Goal: Information Seeking & Learning: Understand process/instructions

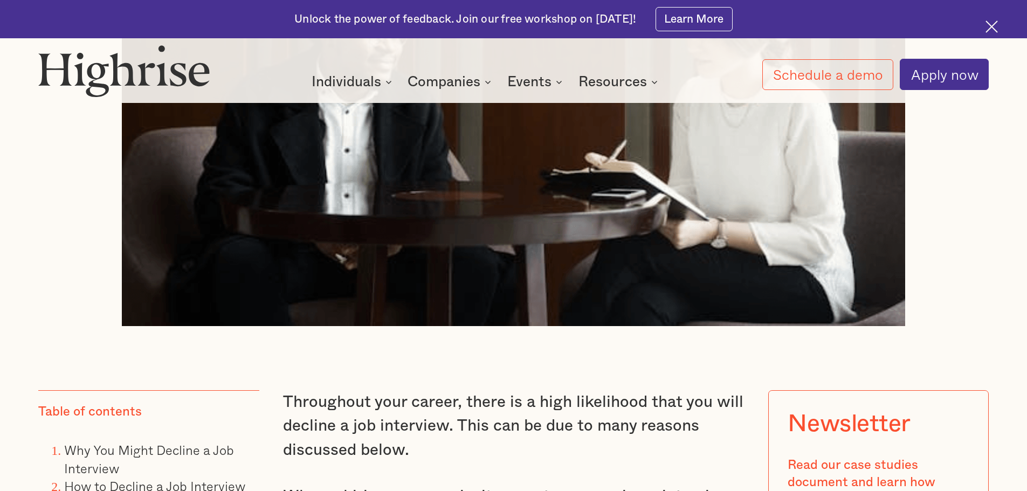
scroll to position [862, 0]
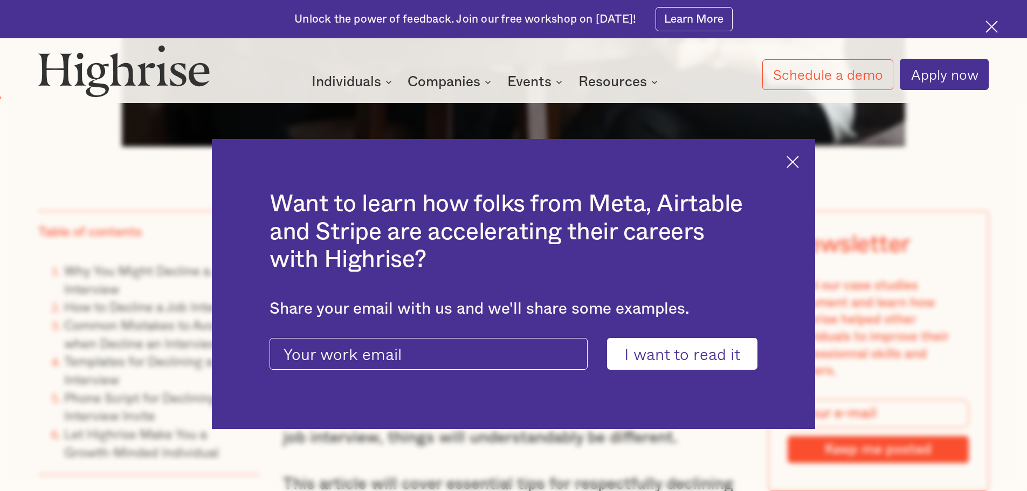
click at [799, 161] on img at bounding box center [792, 162] width 12 height 12
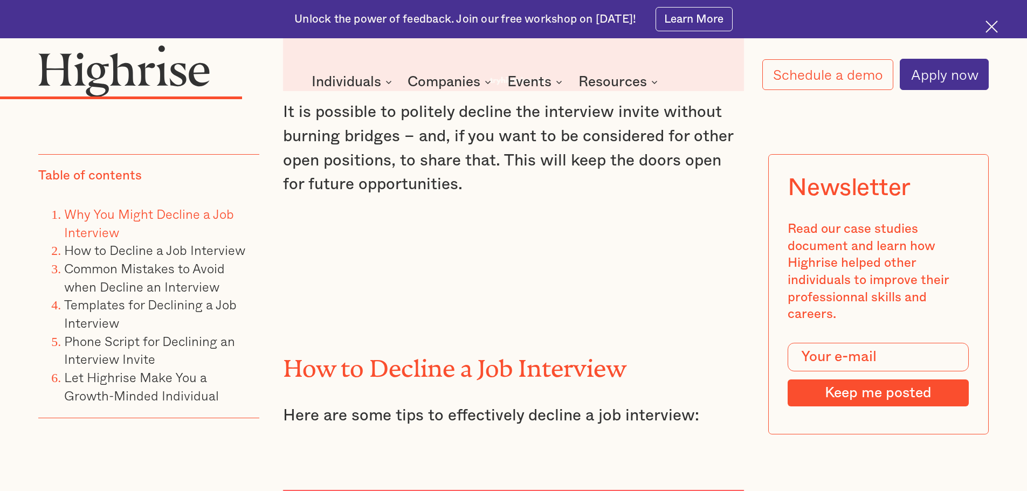
scroll to position [3557, 0]
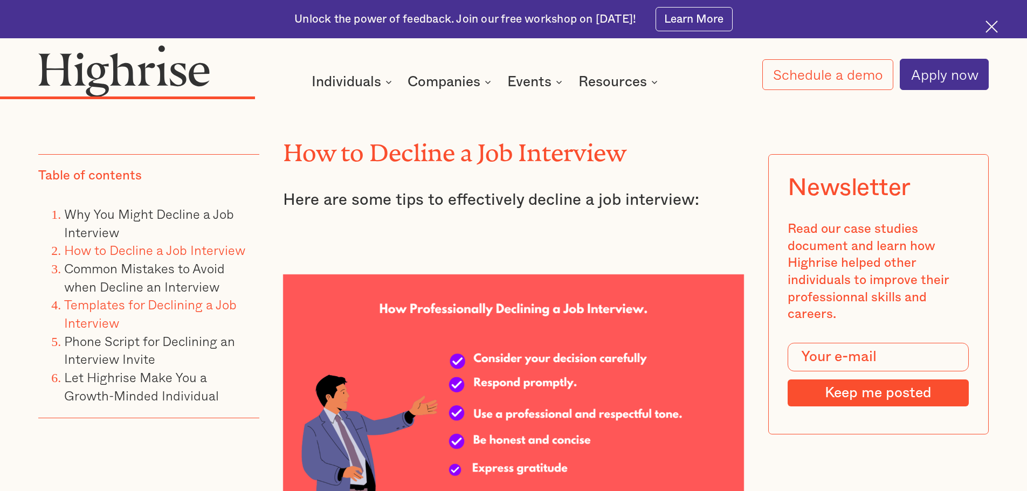
click at [156, 303] on link "Templates for Declining a Job Interview" at bounding box center [150, 313] width 172 height 38
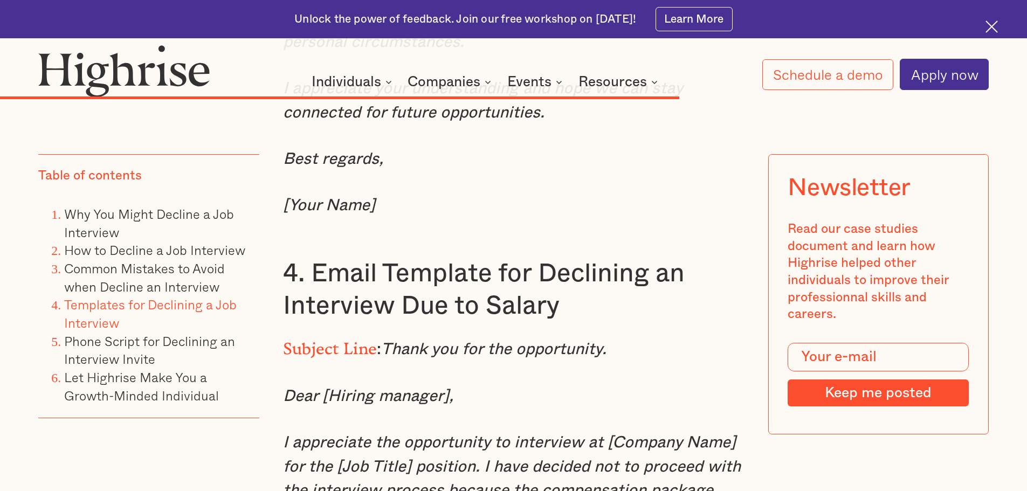
scroll to position [8317, 0]
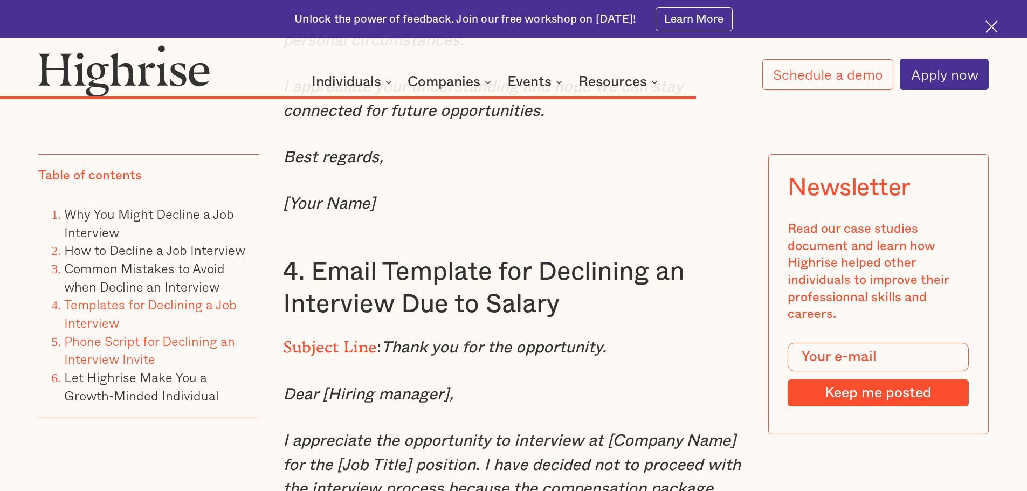
click at [171, 337] on link "Phone Script for Declining an Interview Invite" at bounding box center [149, 350] width 171 height 38
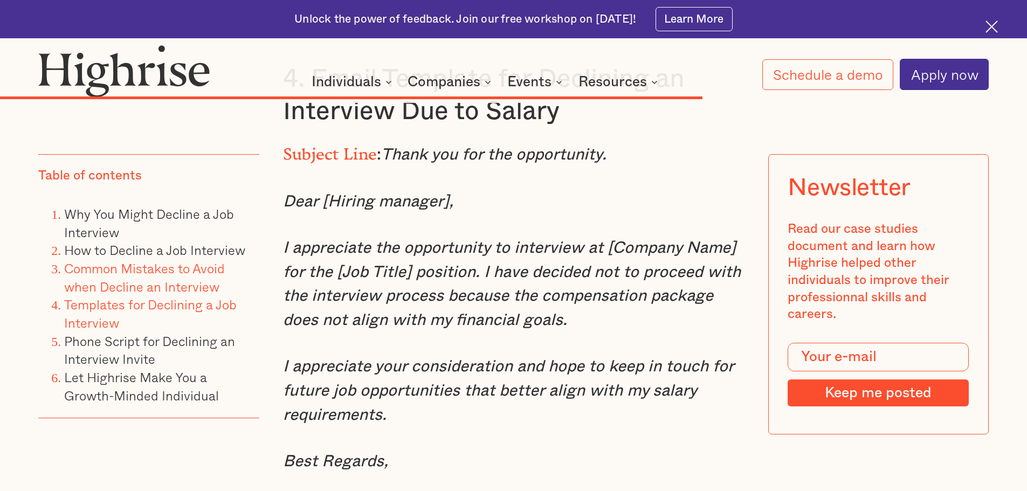
click at [172, 283] on link "Common Mistakes to Avoid when Decline an Interview" at bounding box center [144, 277] width 161 height 38
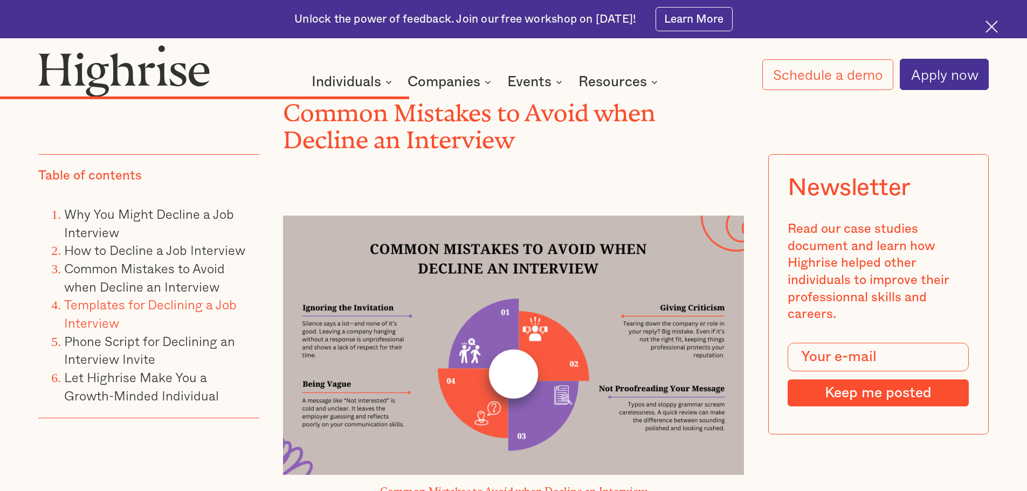
scroll to position [5268, 0]
click at [157, 342] on link "Phone Script for Declining an Interview Invite" at bounding box center [149, 350] width 171 height 38
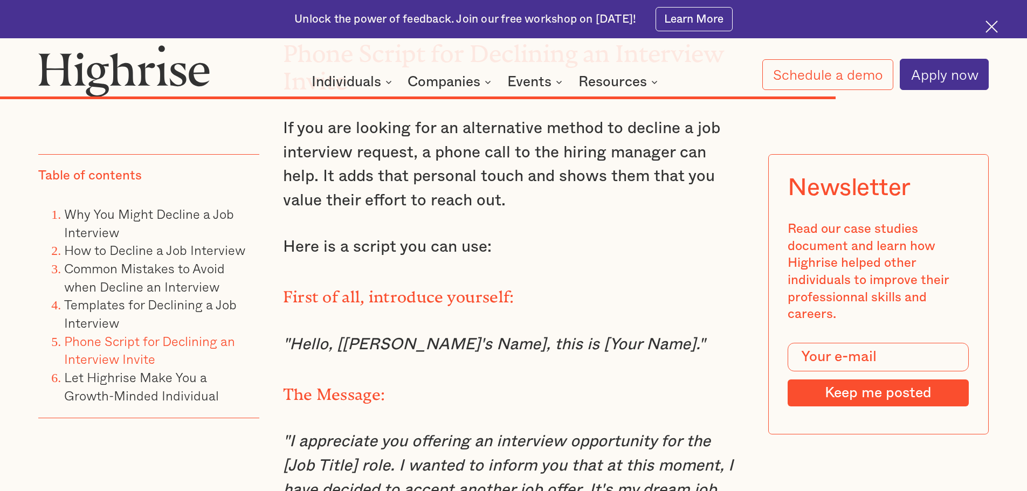
scroll to position [10246, 0]
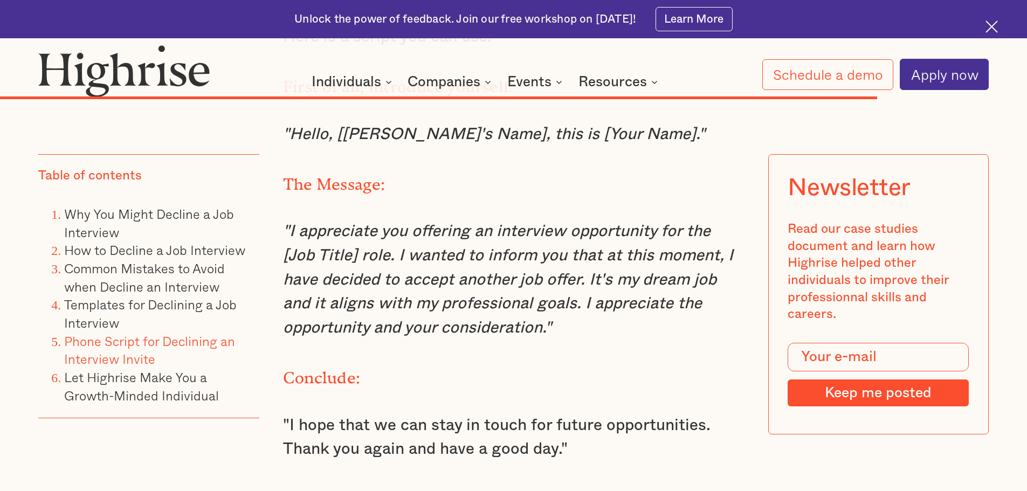
scroll to position [5268, 0]
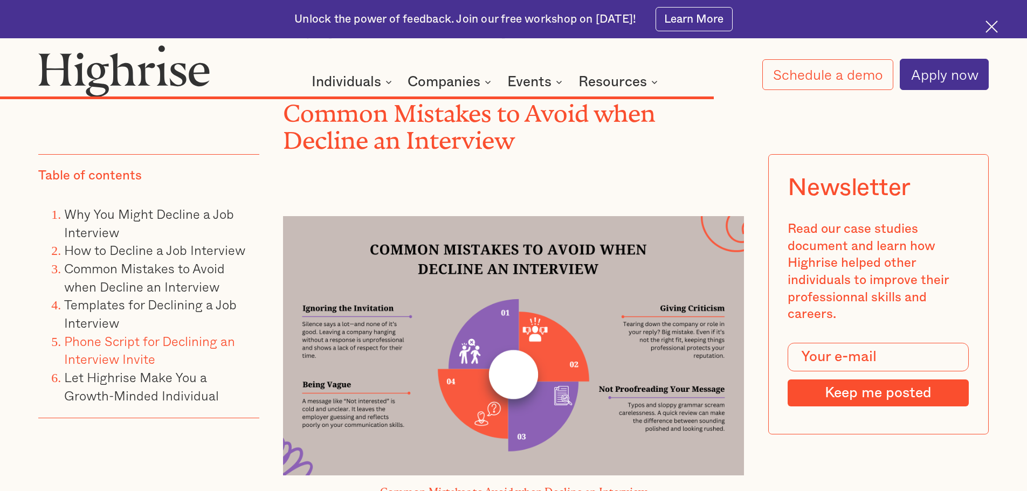
scroll to position [8520, 0]
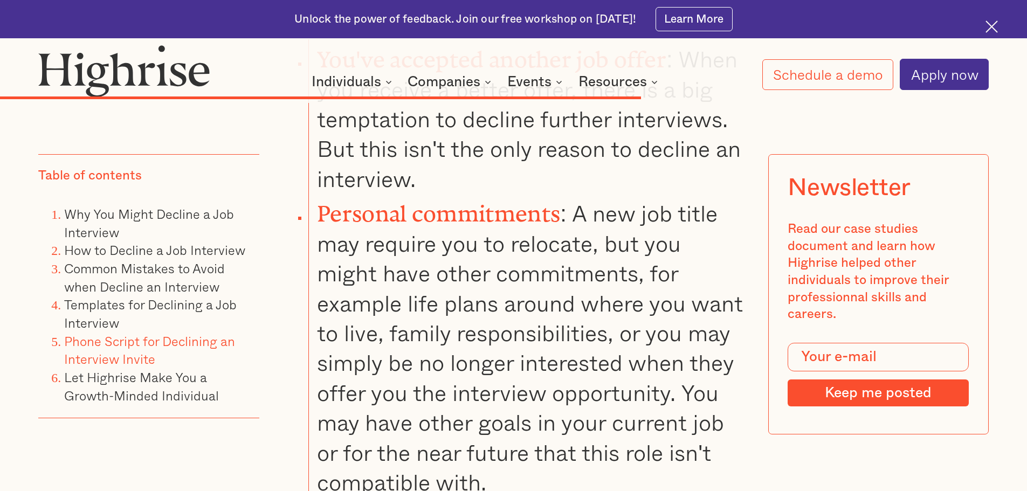
scroll to position [7759, 0]
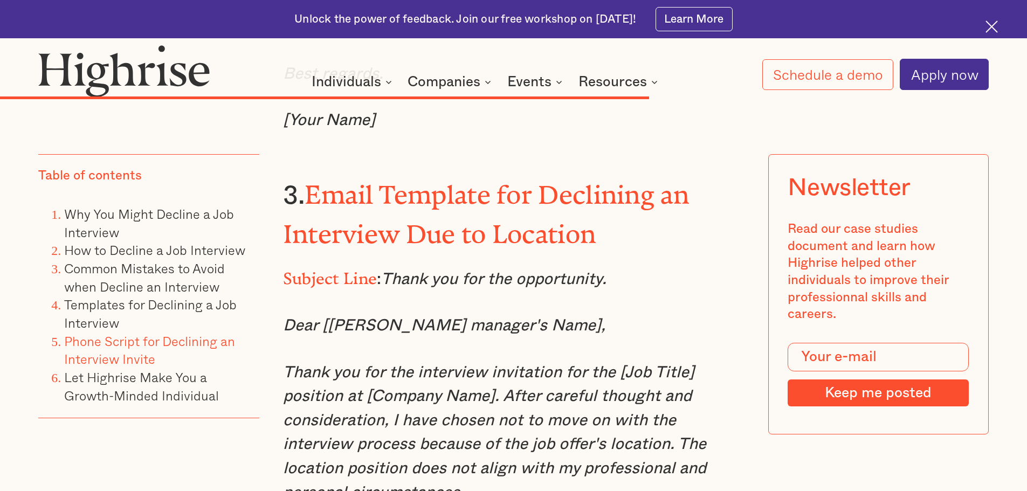
scroll to position [7867, 0]
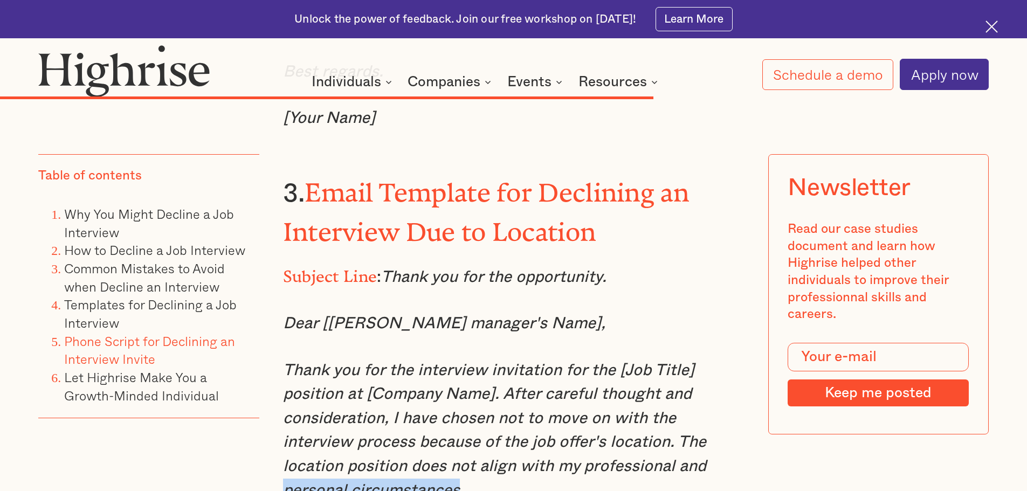
drag, startPoint x: 356, startPoint y: 394, endPoint x: 458, endPoint y: 388, distance: 101.5
copy em "personal circumstances"
